Goal: Task Accomplishment & Management: Complete application form

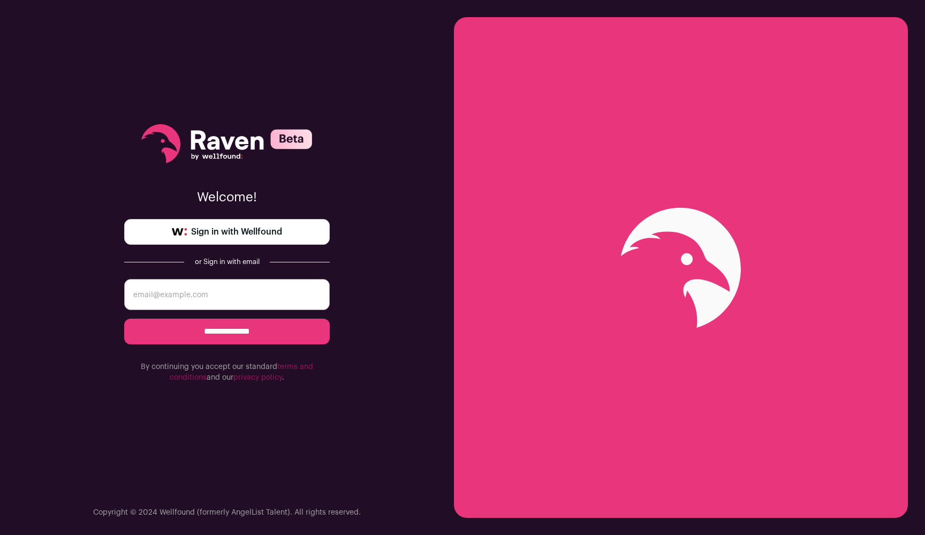
type input "yhKmzmJuRG5kq66aAh8A"
click at [227, 331] on input "**********" at bounding box center [227, 332] width 206 height 26
click at [260, 237] on span "Sign in with Wellfound" at bounding box center [236, 231] width 91 height 13
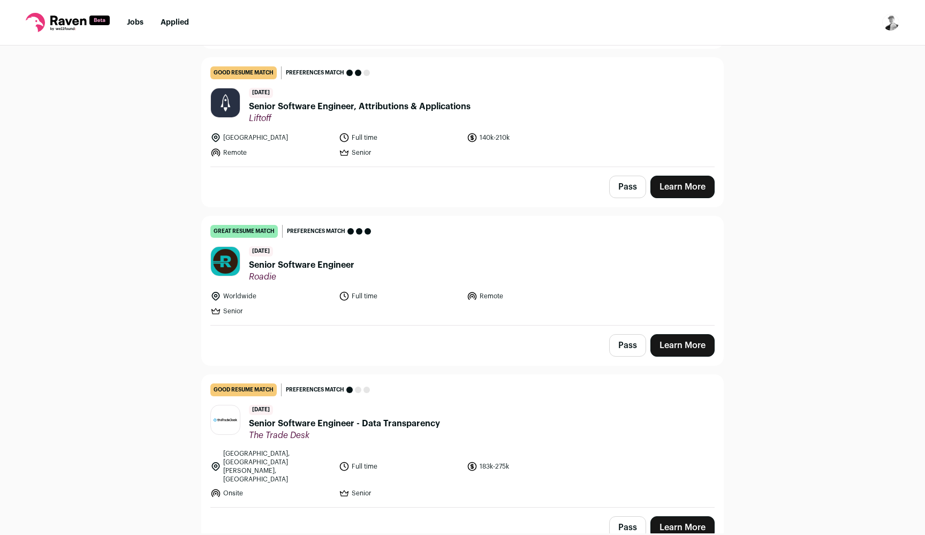
scroll to position [1413, 0]
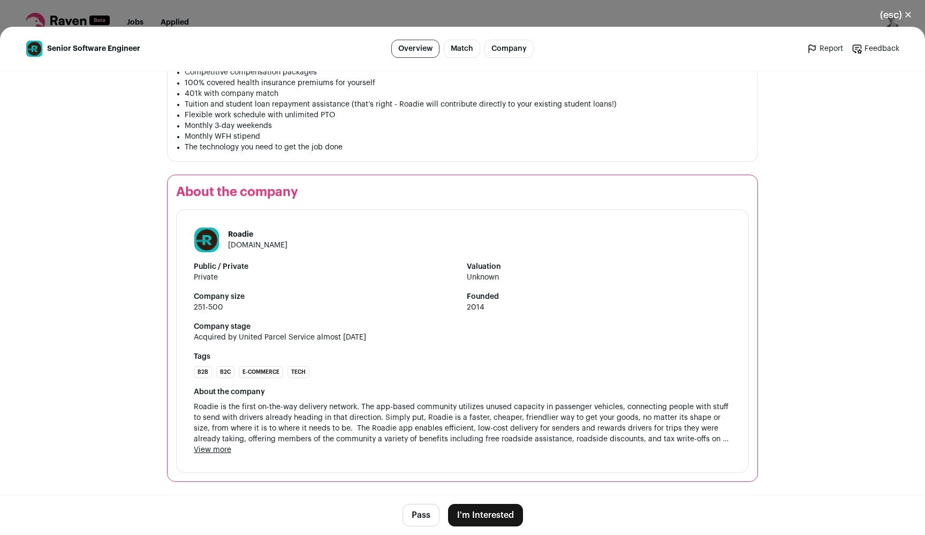
scroll to position [992, 0]
click at [218, 448] on button "View more" at bounding box center [212, 449] width 37 height 11
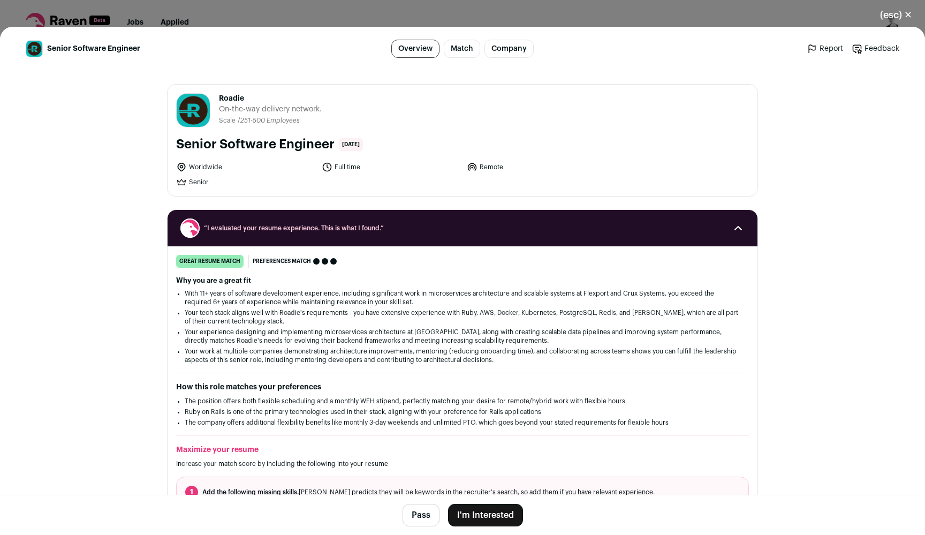
scroll to position [0, 0]
